Goal: Task Accomplishment & Management: Complete application form

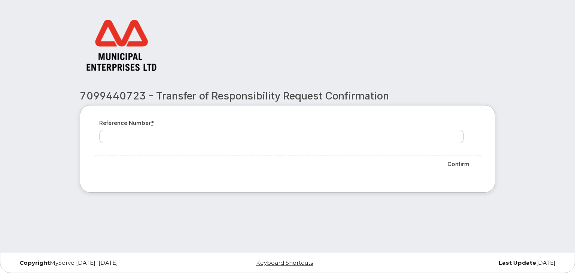
click at [99, 94] on h2 "7099440723 - Transfer of Responsibility Request Confirmation" at bounding box center [287, 96] width 415 height 11
copy h2 "7099440723"
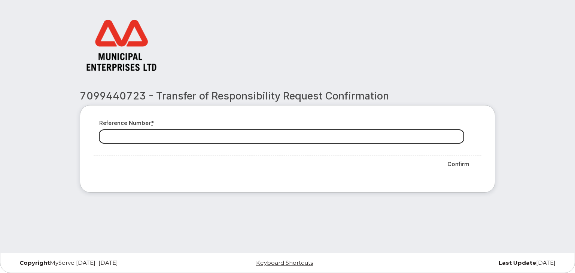
click at [131, 133] on input "Reference number *" at bounding box center [281, 136] width 365 height 13
paste input "7099440723"
type input "7099440723"
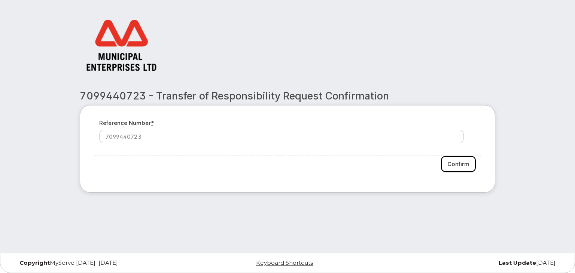
click at [460, 159] on input "Confirm" at bounding box center [458, 164] width 35 height 16
type input "Please wait..."
